Goal: Task Accomplishment & Management: Manage account settings

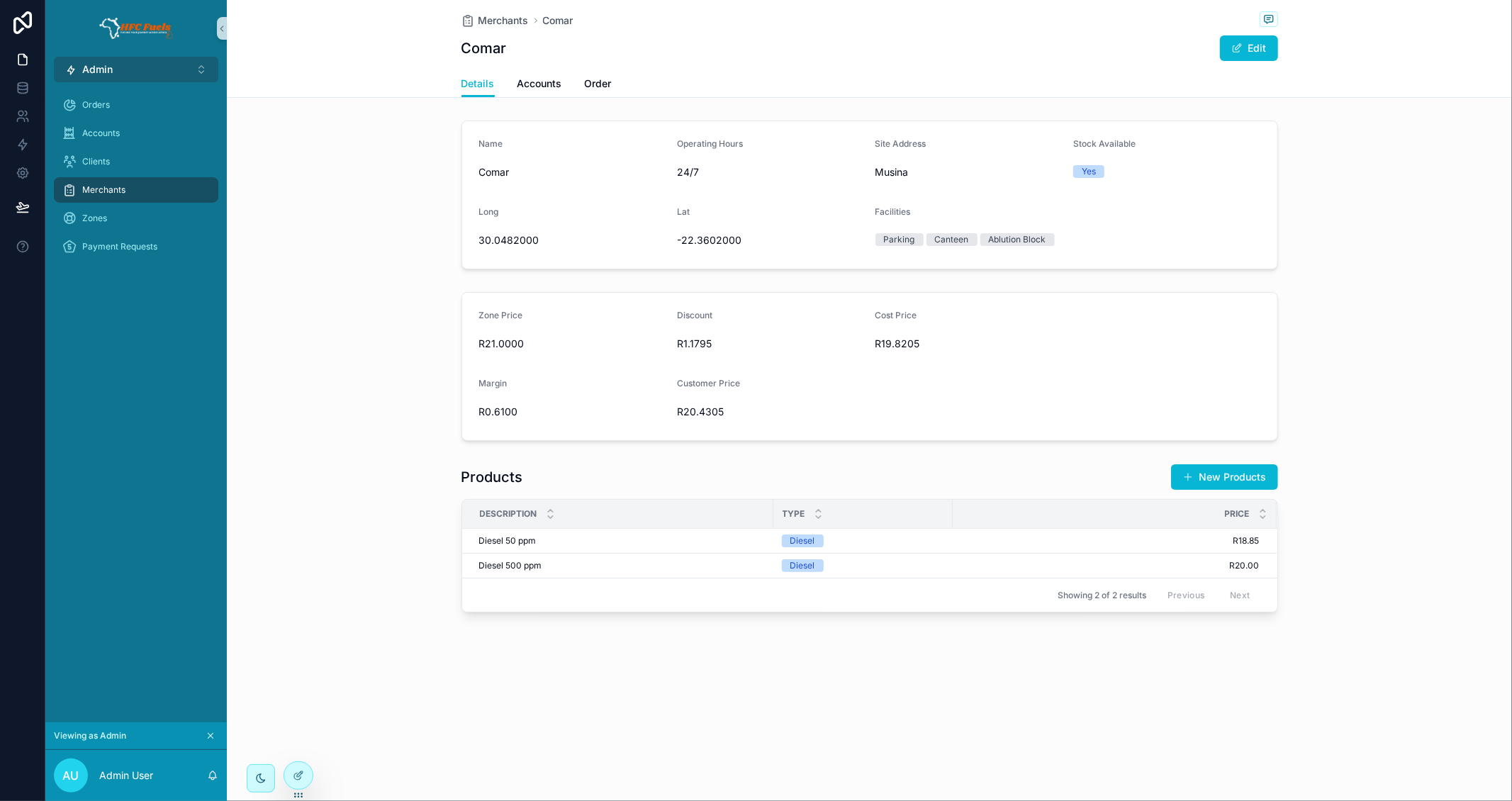
drag, startPoint x: 175, startPoint y: 63, endPoint x: 167, endPoint y: 80, distance: 18.8
click at [175, 63] on button "Admin ⌥ 1" at bounding box center [136, 70] width 165 height 26
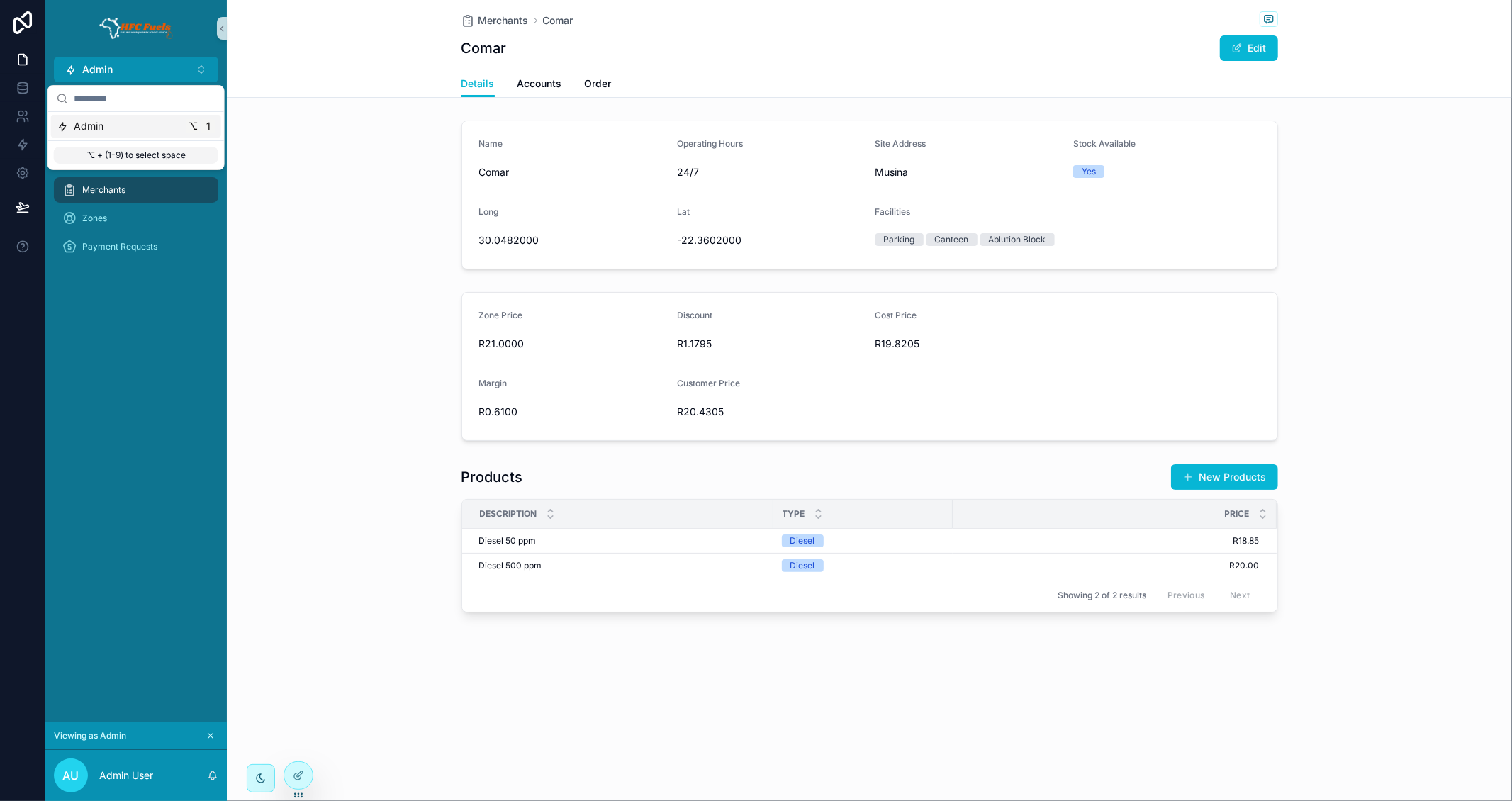
click at [358, 345] on div "Zone Price R21.0000 Discount R1.1795 Cost Price R19.8205 Margin R0.6100 Custome…" at bounding box center [869, 367] width 1284 height 160
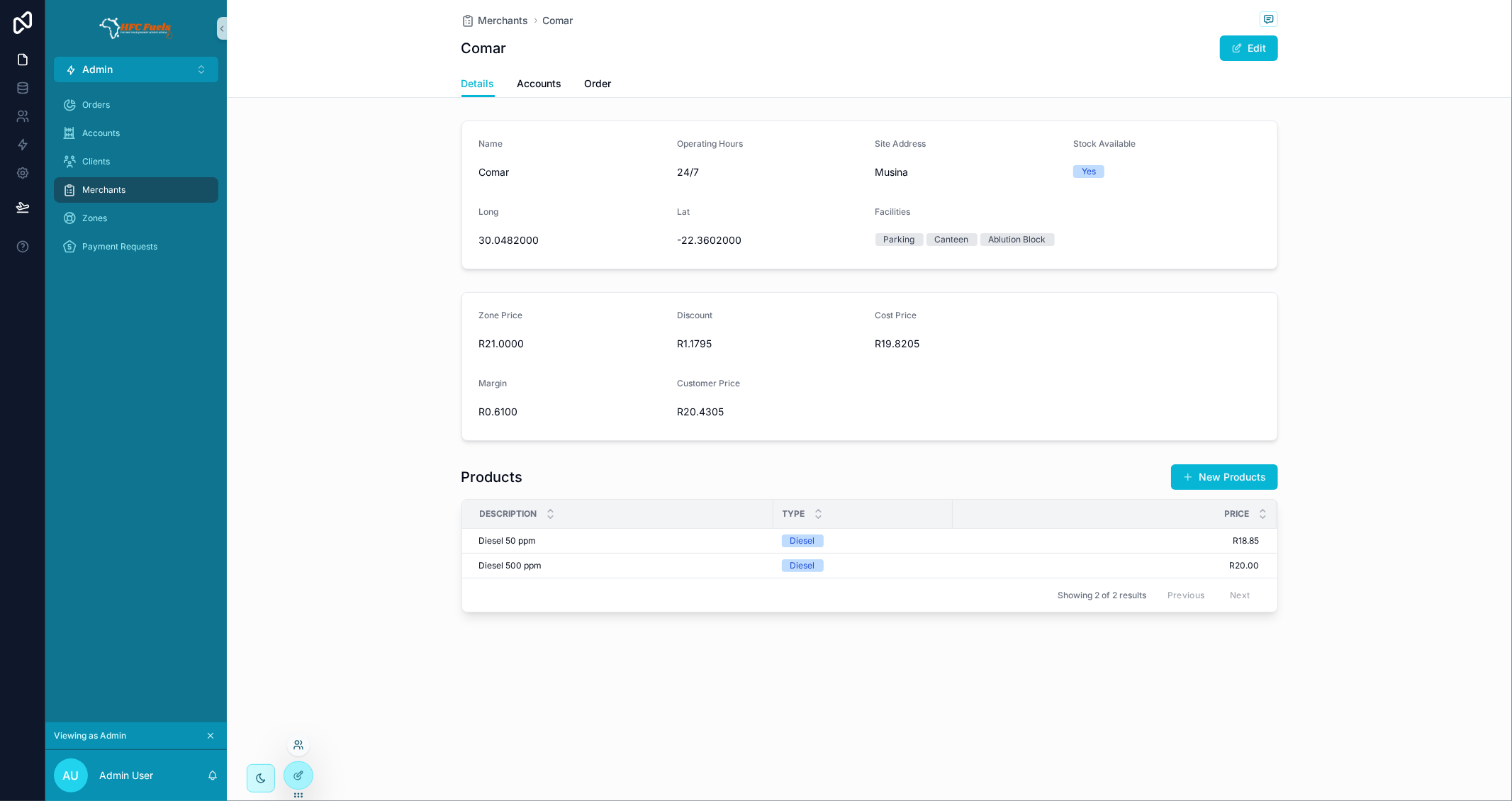
click at [304, 746] on icon at bounding box center [298, 744] width 11 height 11
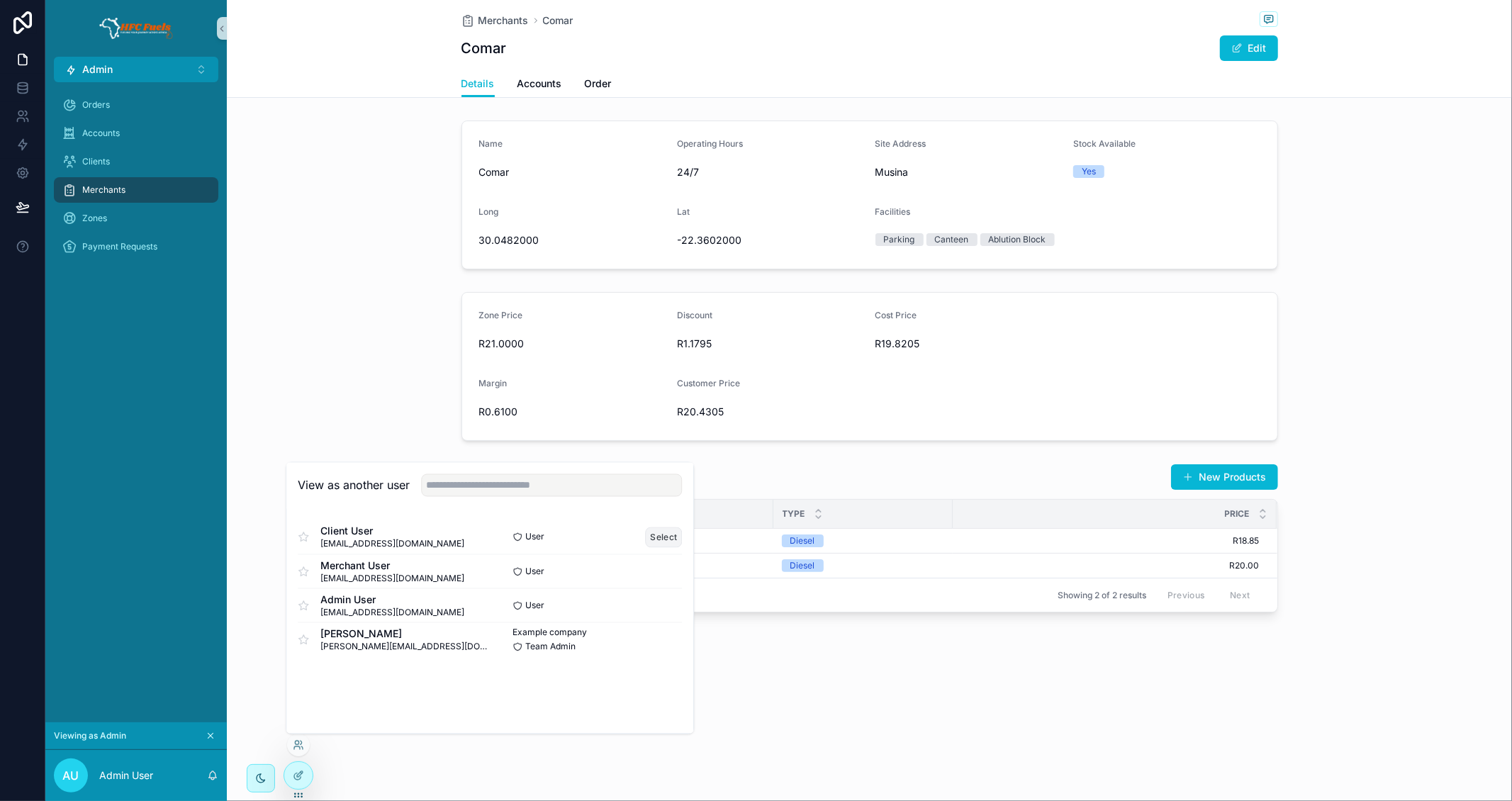
click at [665, 537] on button "Select" at bounding box center [663, 536] width 37 height 21
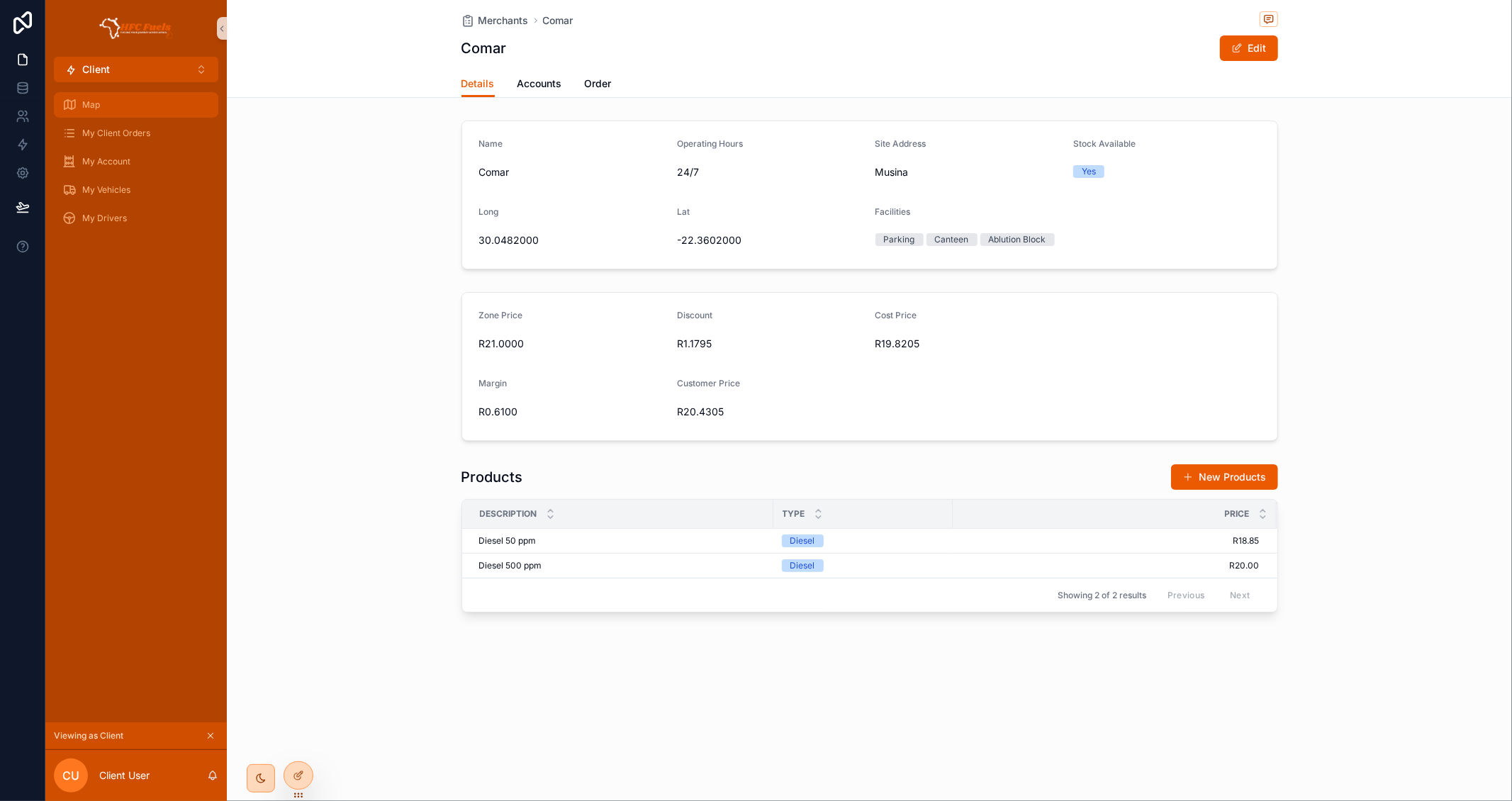
click at [153, 111] on div "Map" at bounding box center [136, 105] width 148 height 23
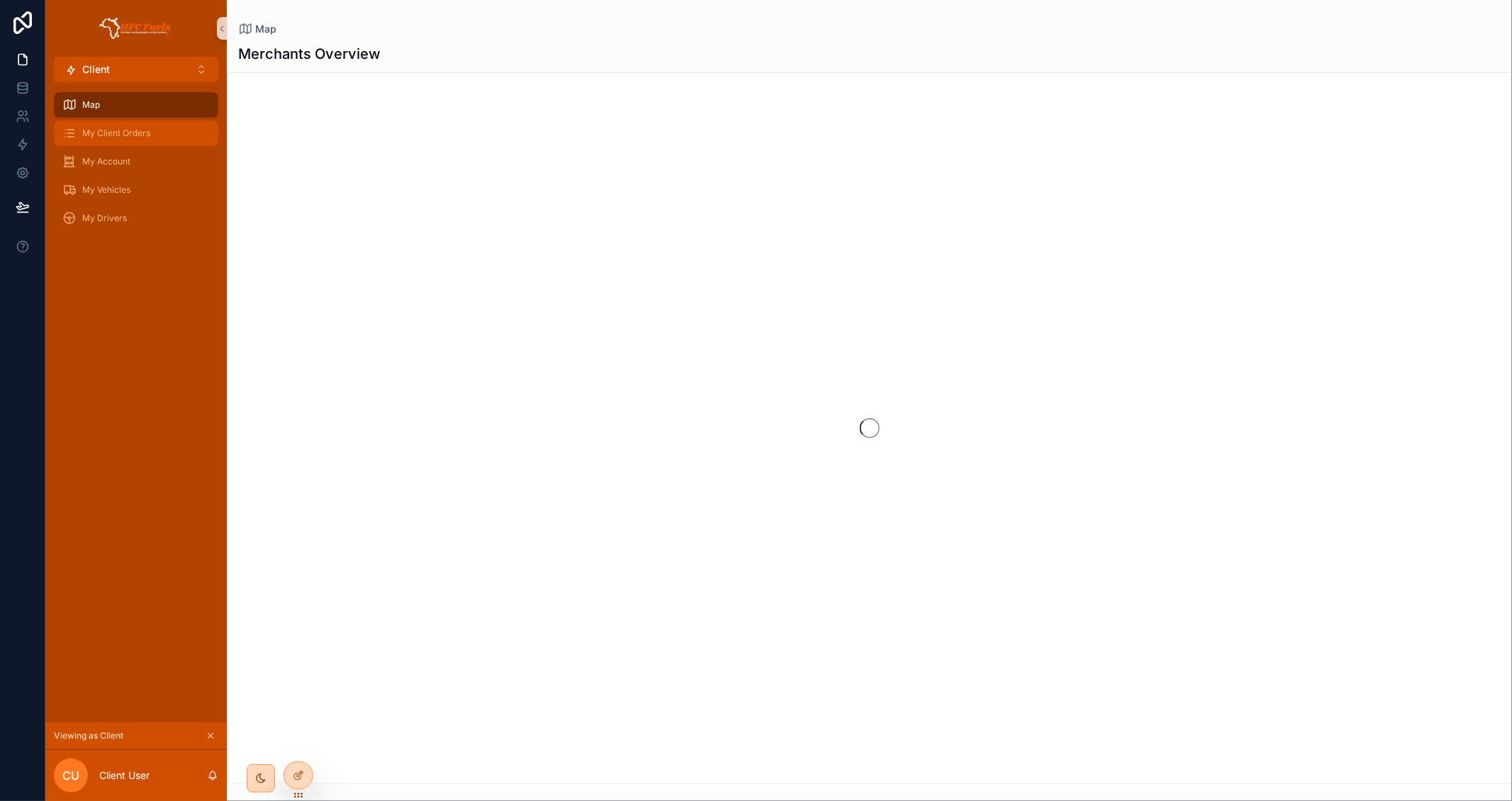
click at [163, 130] on div "My Client Orders" at bounding box center [136, 133] width 148 height 23
